Goal: Information Seeking & Learning: Find specific fact

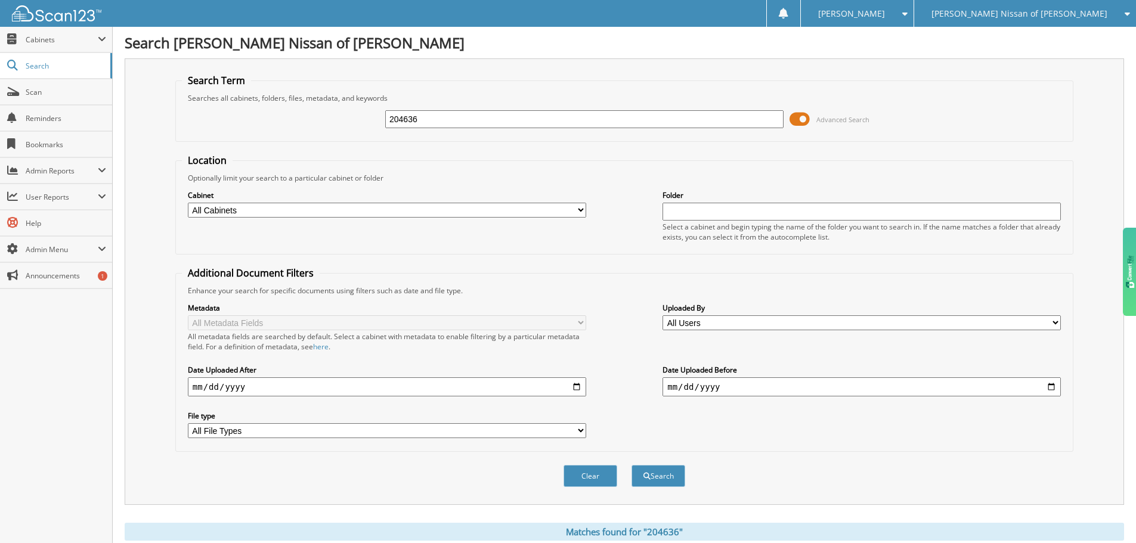
click at [431, 120] on input "204636" at bounding box center [584, 119] width 398 height 18
click at [455, 121] on input "204636" at bounding box center [584, 119] width 398 height 18
paste input "6002217"
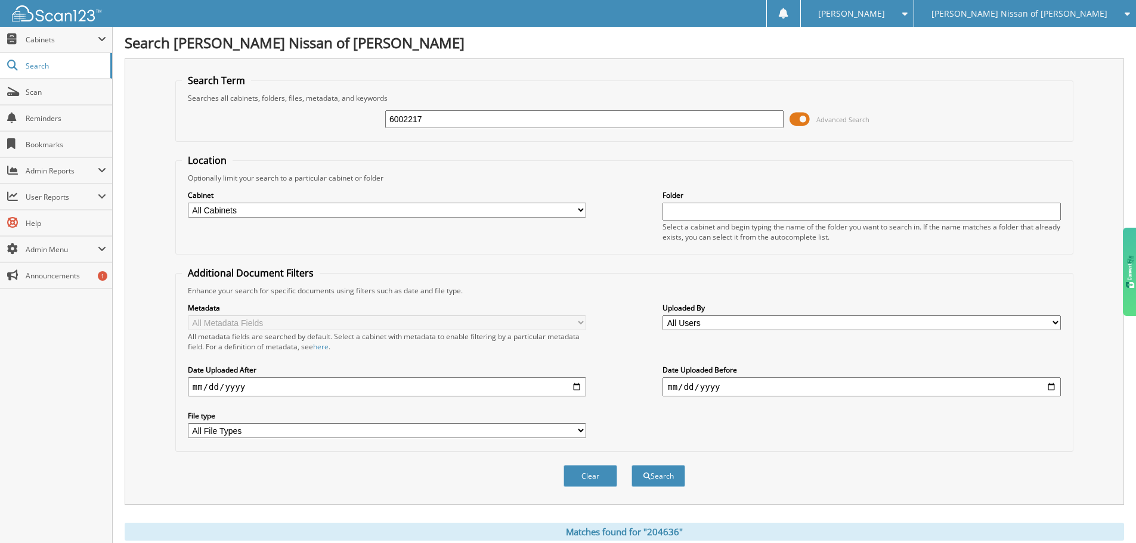
type input "6002217"
click at [631, 465] on button "Search" at bounding box center [658, 476] width 54 height 22
